Goal: Information Seeking & Learning: Find specific fact

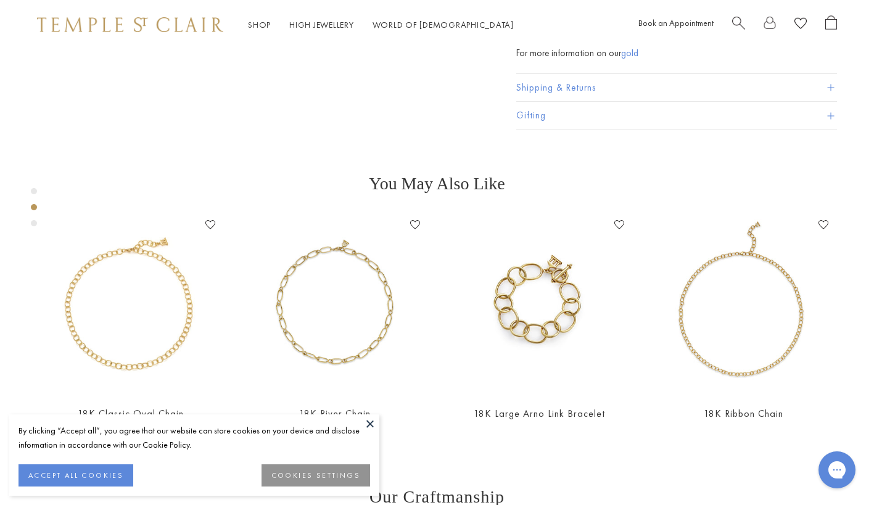
click at [745, 28] on div at bounding box center [784, 24] width 105 height 19
click at [737, 21] on span "Search" at bounding box center [738, 21] width 13 height 13
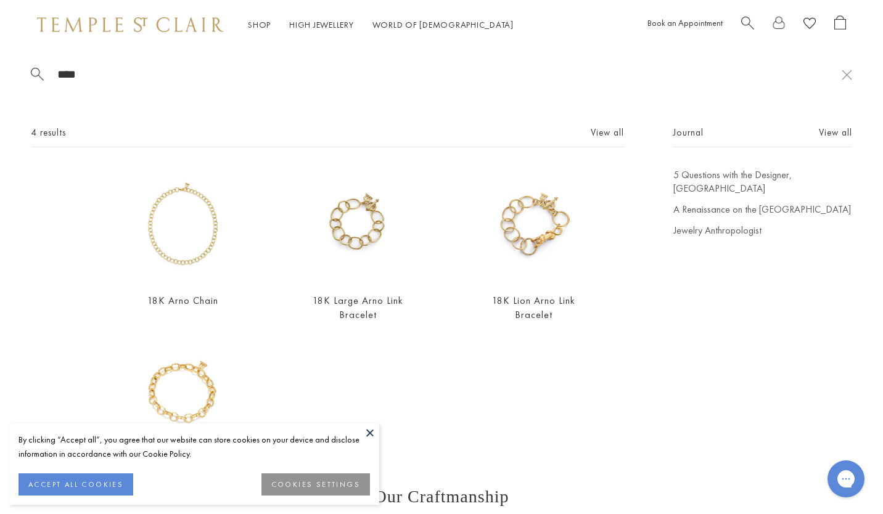
type input "****"
click at [199, 220] on img at bounding box center [183, 225] width 114 height 114
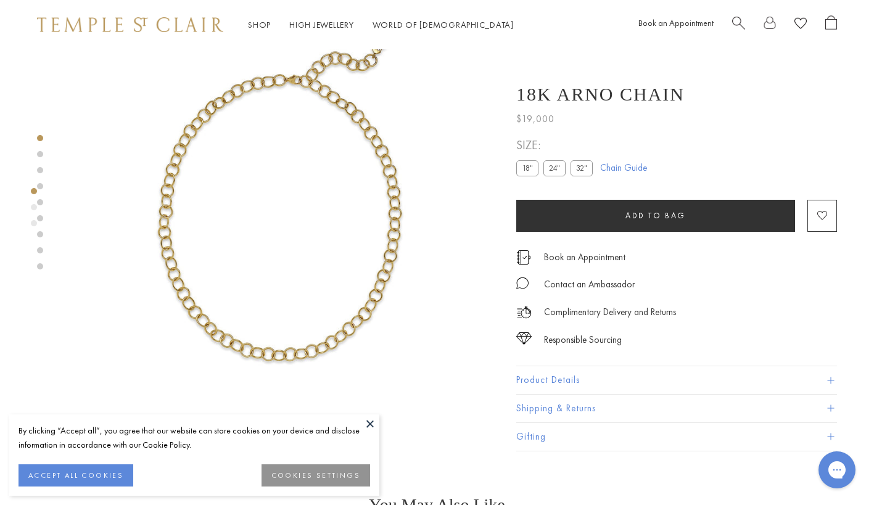
click at [613, 374] on button "Product Details" at bounding box center [676, 381] width 321 height 28
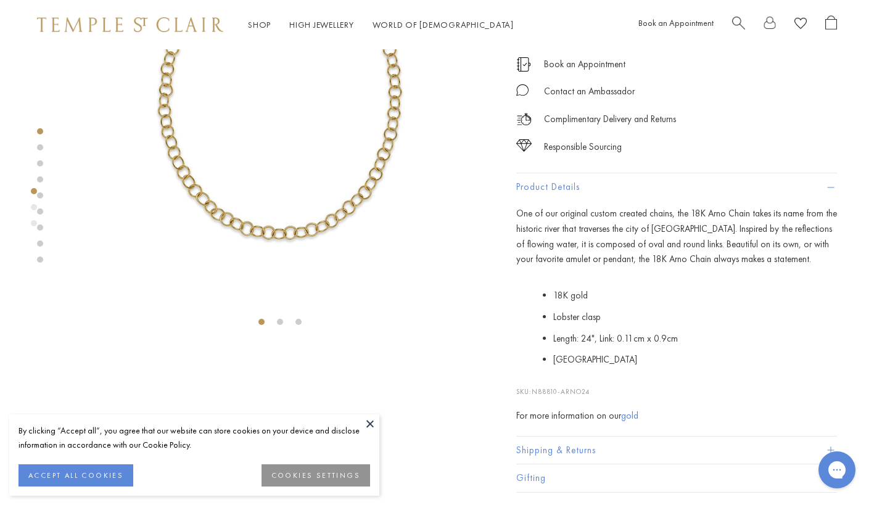
scroll to position [173, 0]
drag, startPoint x: 602, startPoint y: 393, endPoint x: 533, endPoint y: 390, distance: 68.5
click at [533, 390] on p "SKU: N88810-ARNO24" at bounding box center [676, 383] width 321 height 23
copy span "N88810-ARNO24"
